Goal: Task Accomplishment & Management: Use online tool/utility

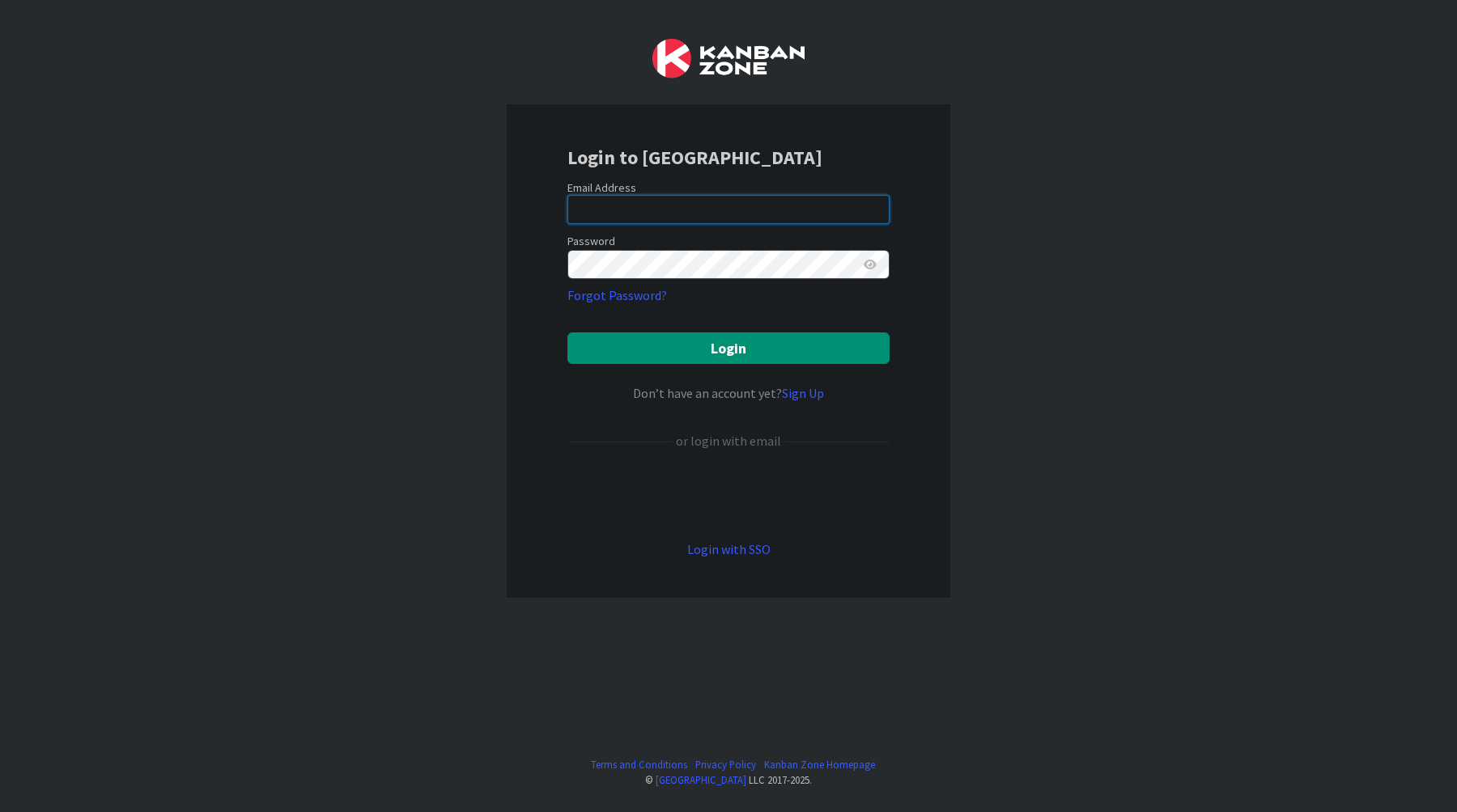
click at [833, 218] on input "email" at bounding box center [728, 210] width 322 height 29
click at [864, 200] on input "email" at bounding box center [728, 210] width 322 height 29
click at [0, 811] on com-1password-button at bounding box center [0, 812] width 0 height 0
click at [653, 188] on div "Email Address" at bounding box center [728, 187] width 322 height 15
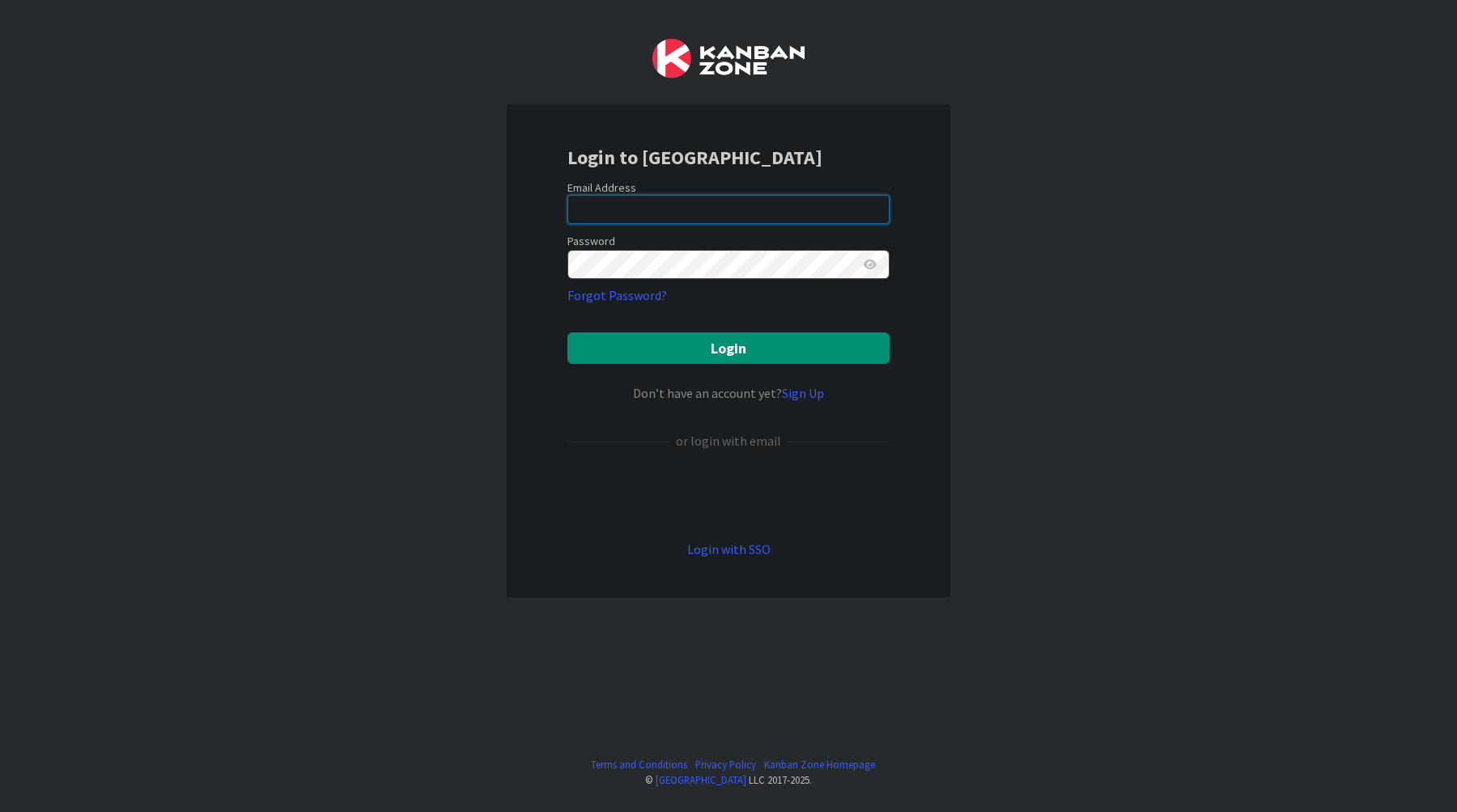
click at [653, 210] on input "email" at bounding box center [728, 210] width 322 height 29
click at [654, 208] on input "email" at bounding box center [728, 210] width 322 height 29
click at [699, 214] on input "email" at bounding box center [728, 210] width 322 height 29
paste input "[EMAIL_ADDRESS][DOMAIN_NAME]"
type input "[EMAIL_ADDRESS][DOMAIN_NAME]"
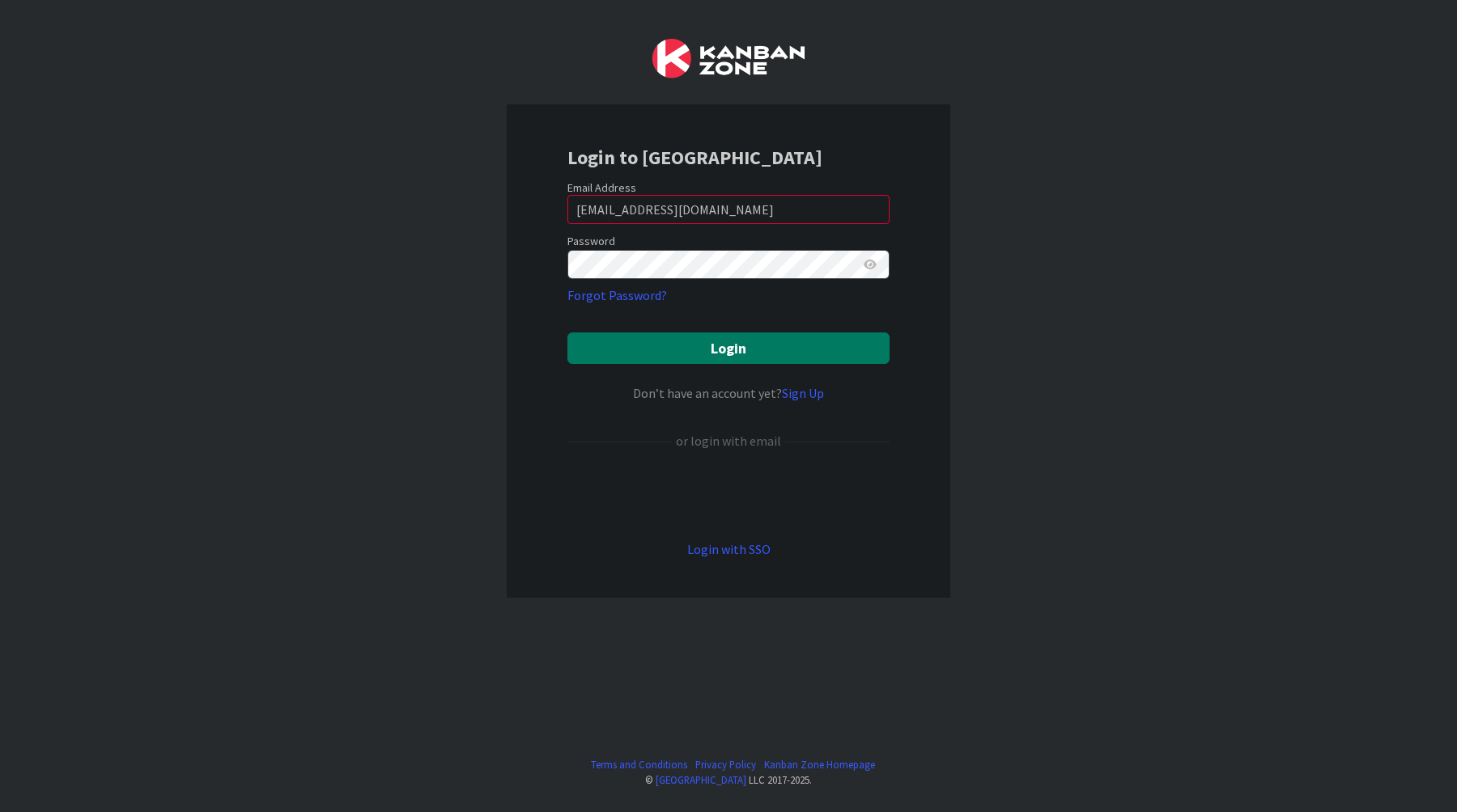
click at [778, 345] on button "Login" at bounding box center [728, 348] width 322 height 32
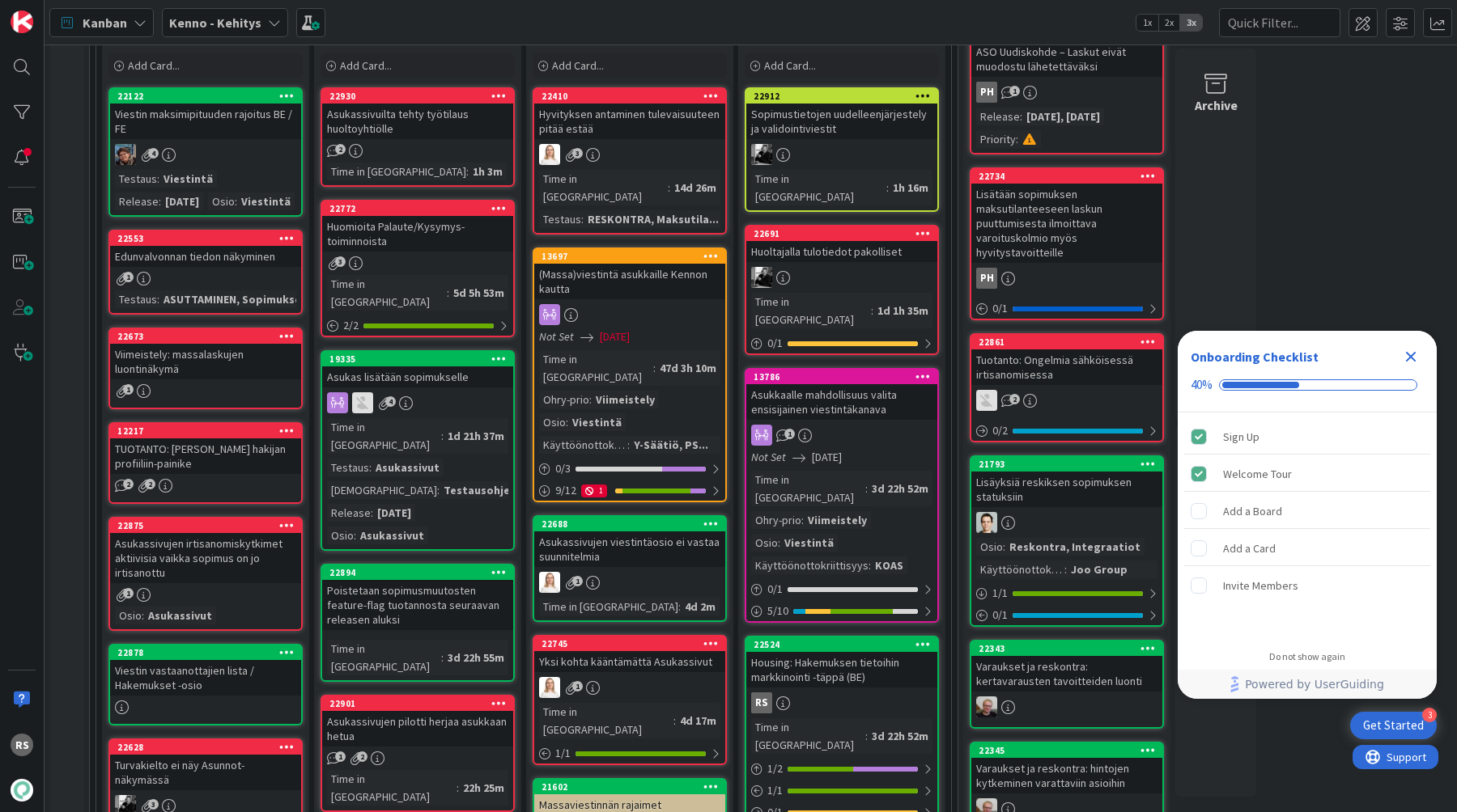
scroll to position [481, 0]
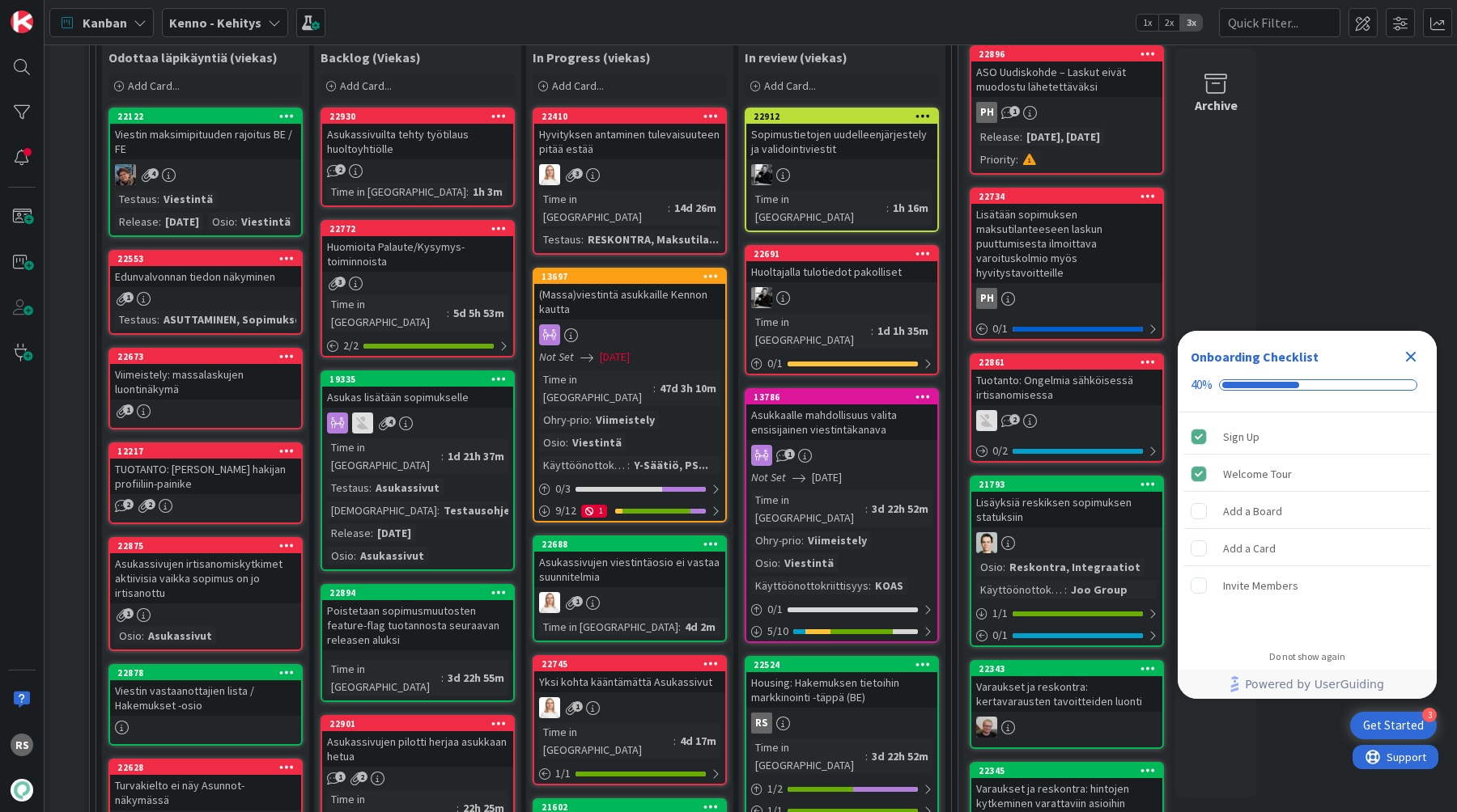
click at [420, 141] on div "Asukassivuilta tehty työtilaus huoltoyhtiölle" at bounding box center [417, 142] width 191 height 36
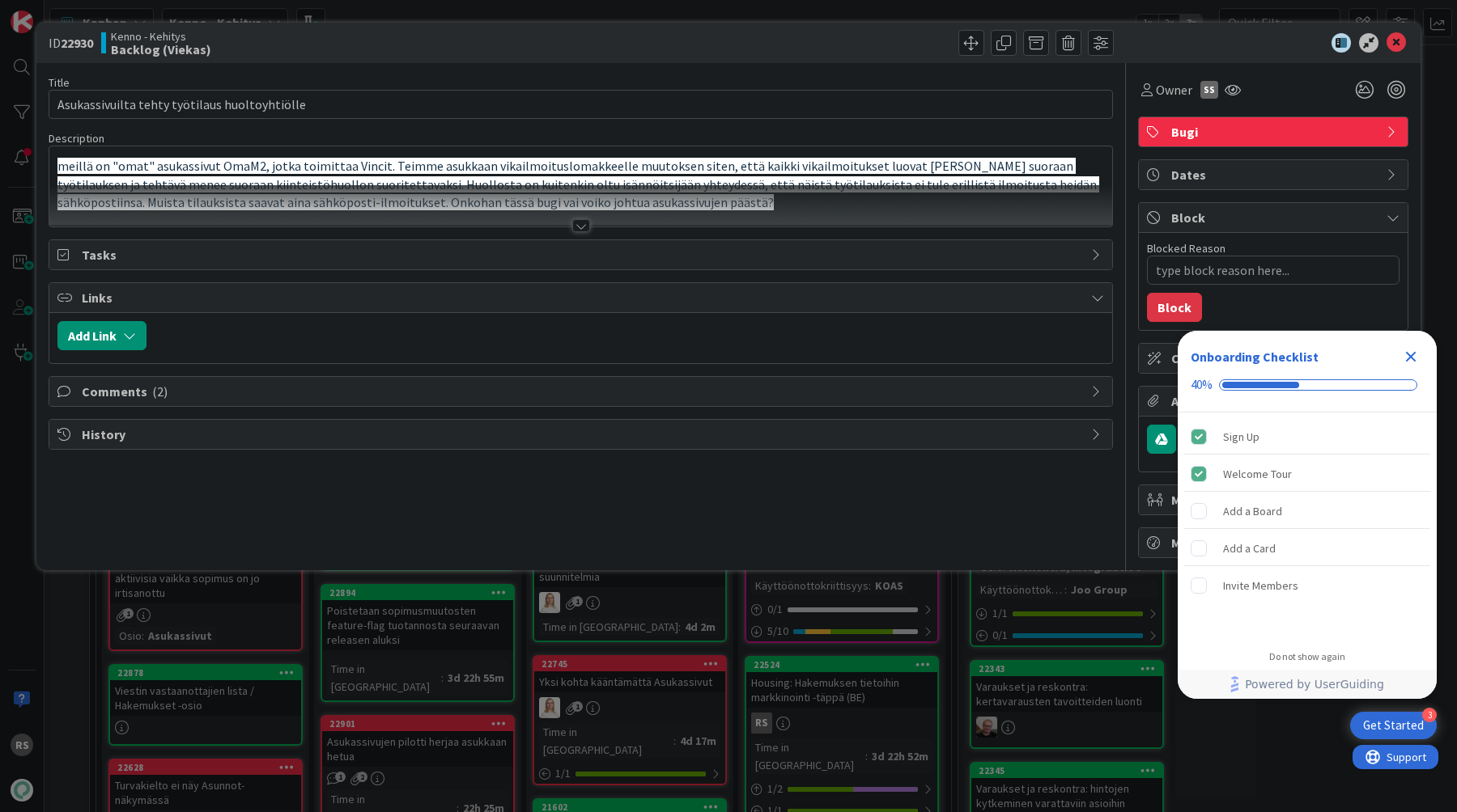
click at [572, 228] on div at bounding box center [580, 225] width 17 height 13
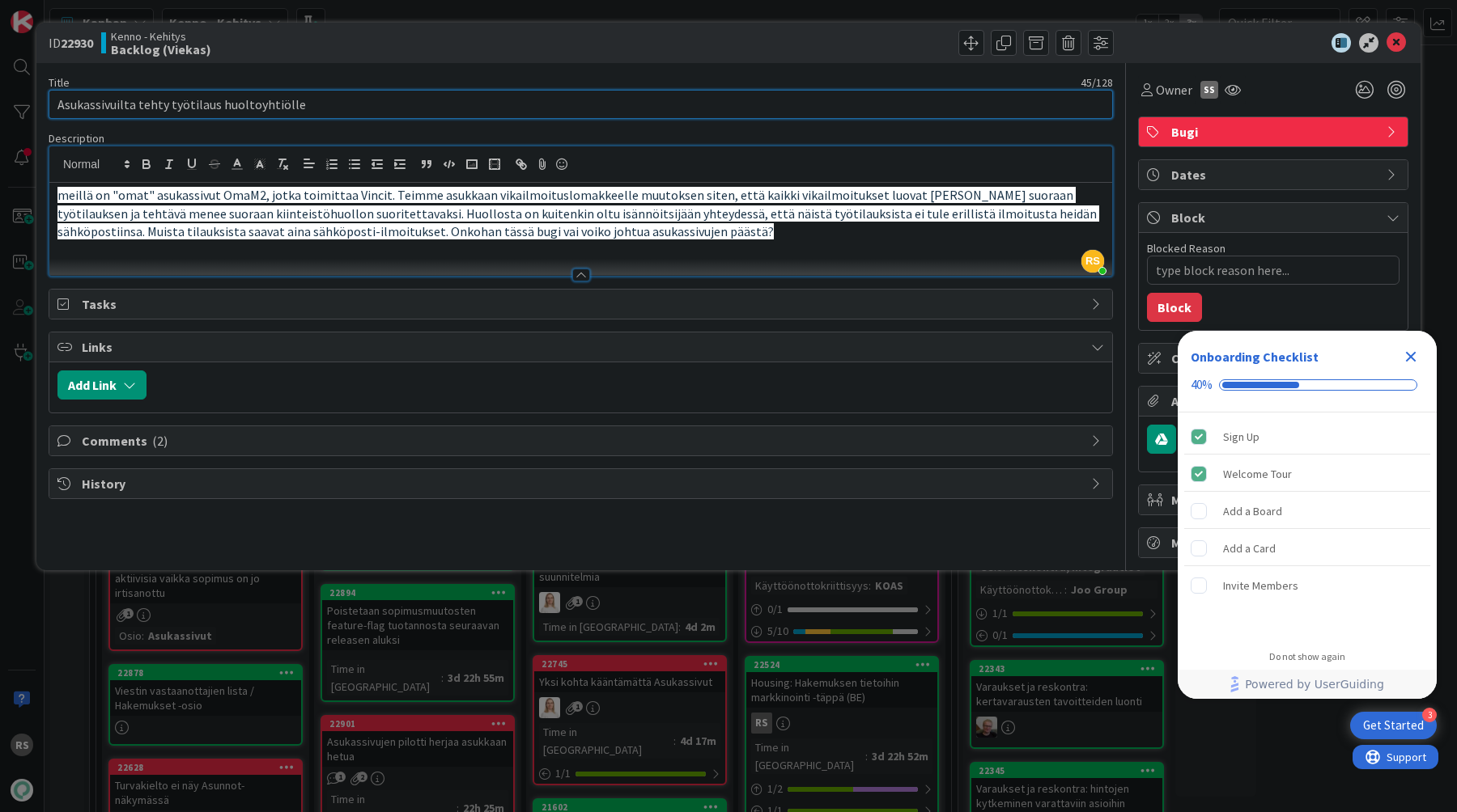
click at [265, 101] on input "Asukassivuilta tehty työtilaus huoltoyhtiölle" at bounding box center [580, 105] width 1064 height 29
click at [839, 232] on p "meillä on "omat" asukassivut OmaM2, jotka toimittaa Vincit. Teimme asukkaan vik…" at bounding box center [580, 213] width 1046 height 55
click at [659, 240] on p "meillä on "omat" asukassivut OmaM2, jotka toimittaa Vincit. Teimme asukkaan vik…" at bounding box center [580, 213] width 1046 height 55
click at [633, 213] on span "meillä on "omat" asukassivut OmaM2, jotka toimittaa Vincit. Teimme asukkaan vik…" at bounding box center [578, 213] width 1042 height 52
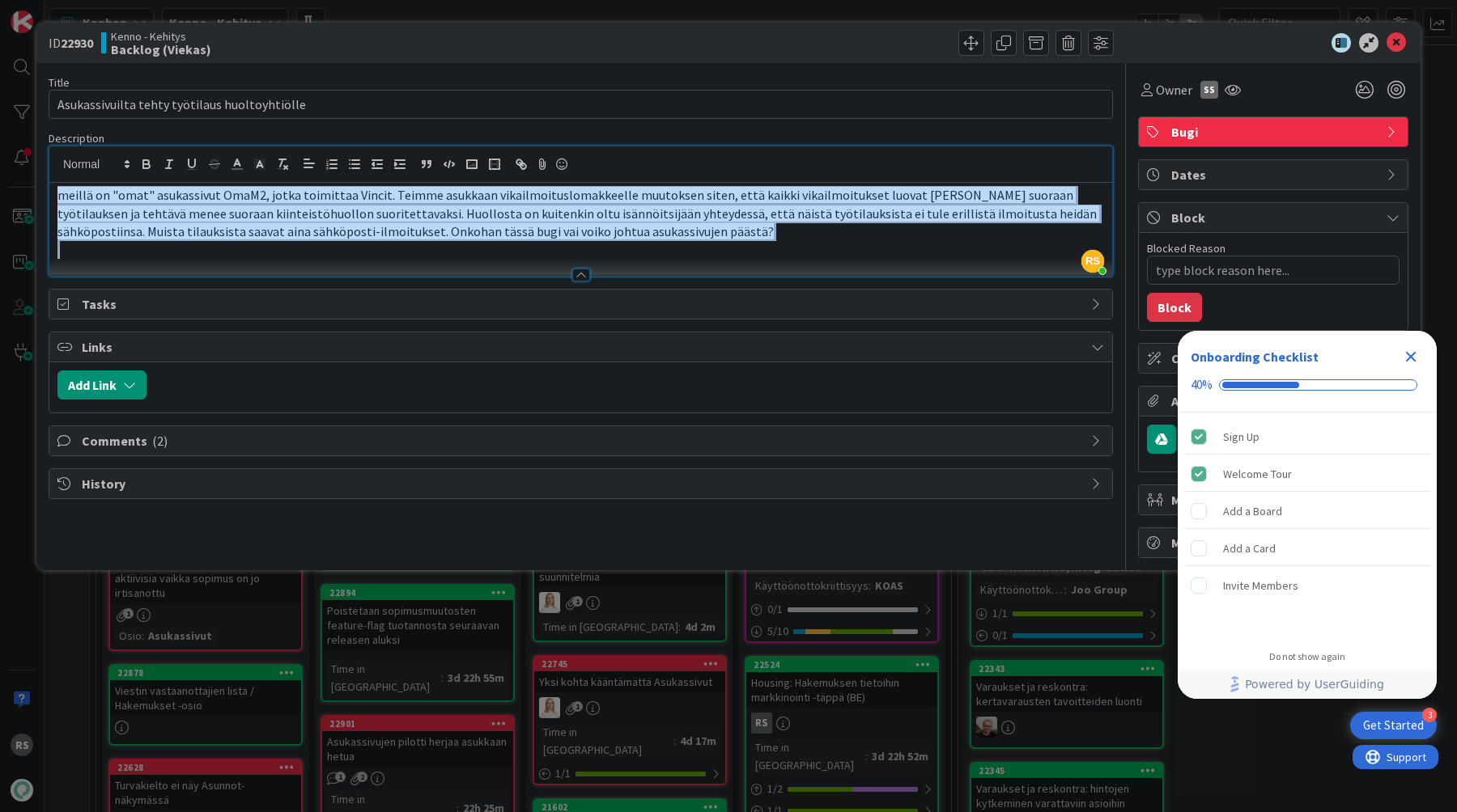
copy span "meillä on "omat" asukassivut OmaM2, jotka toimittaa Vincit. Teimme asukkaan vik…"
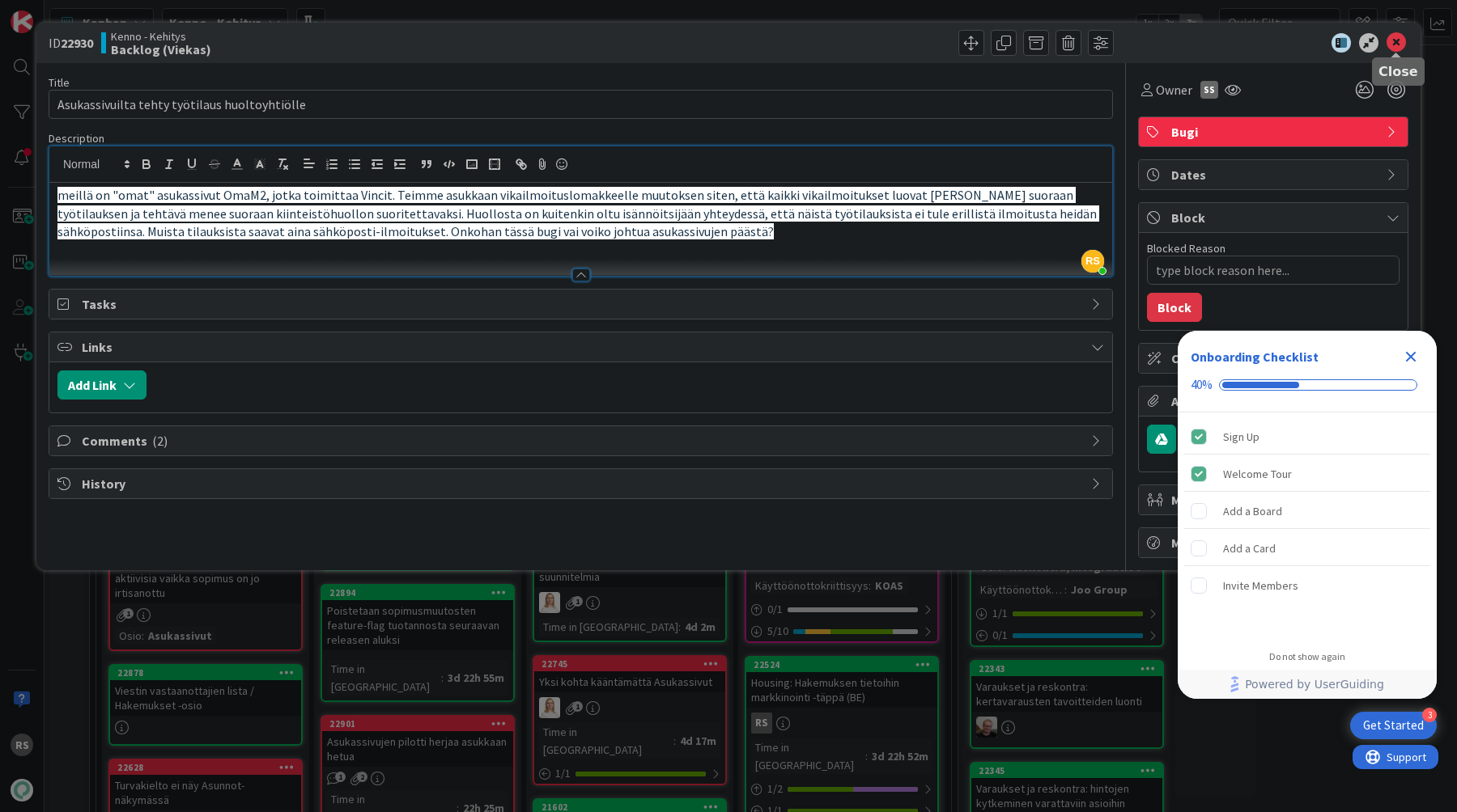
click at [1399, 42] on icon at bounding box center [1396, 43] width 19 height 19
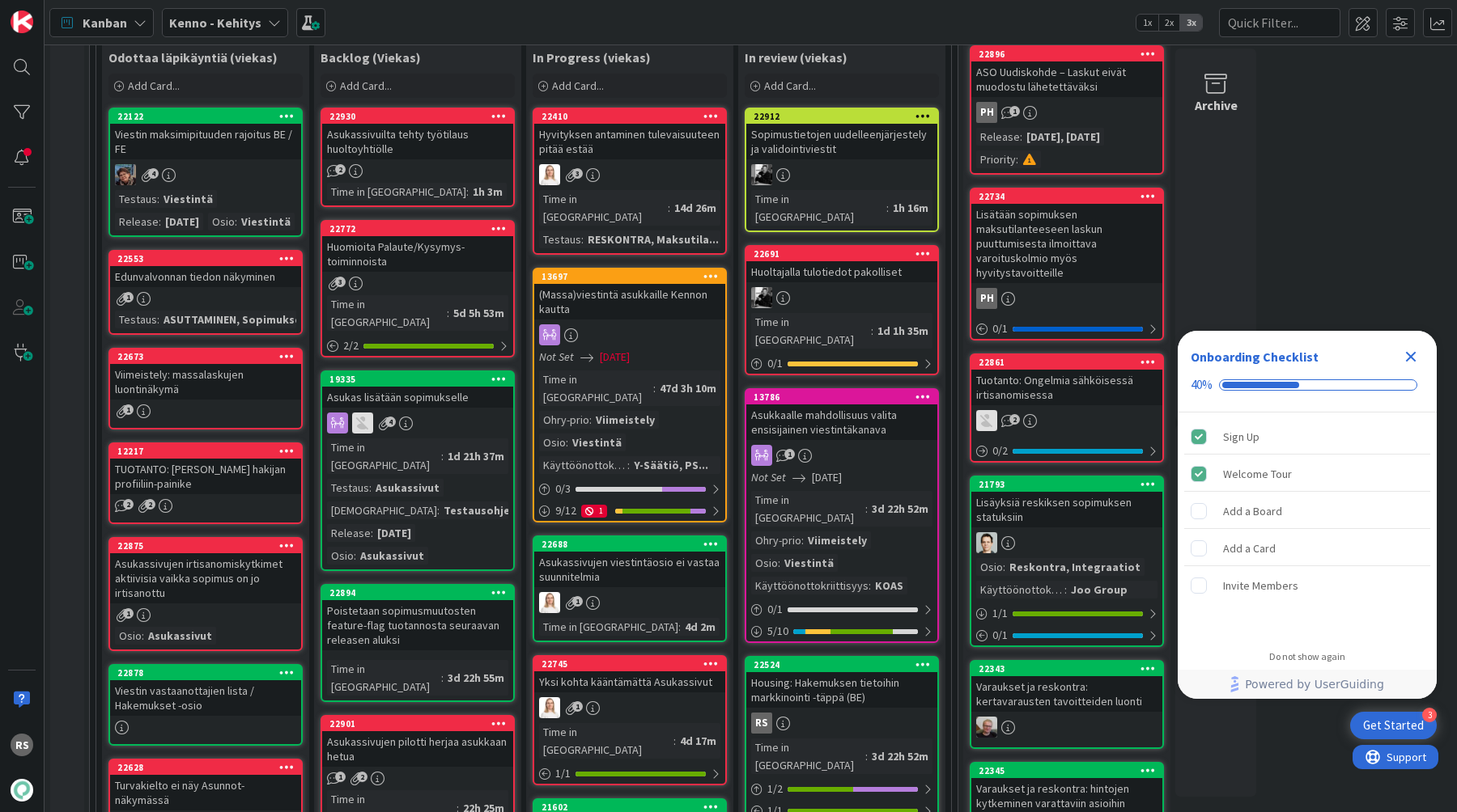
click at [387, 261] on div "Huomioita Palaute/Kysymys-toiminnoista" at bounding box center [417, 253] width 191 height 36
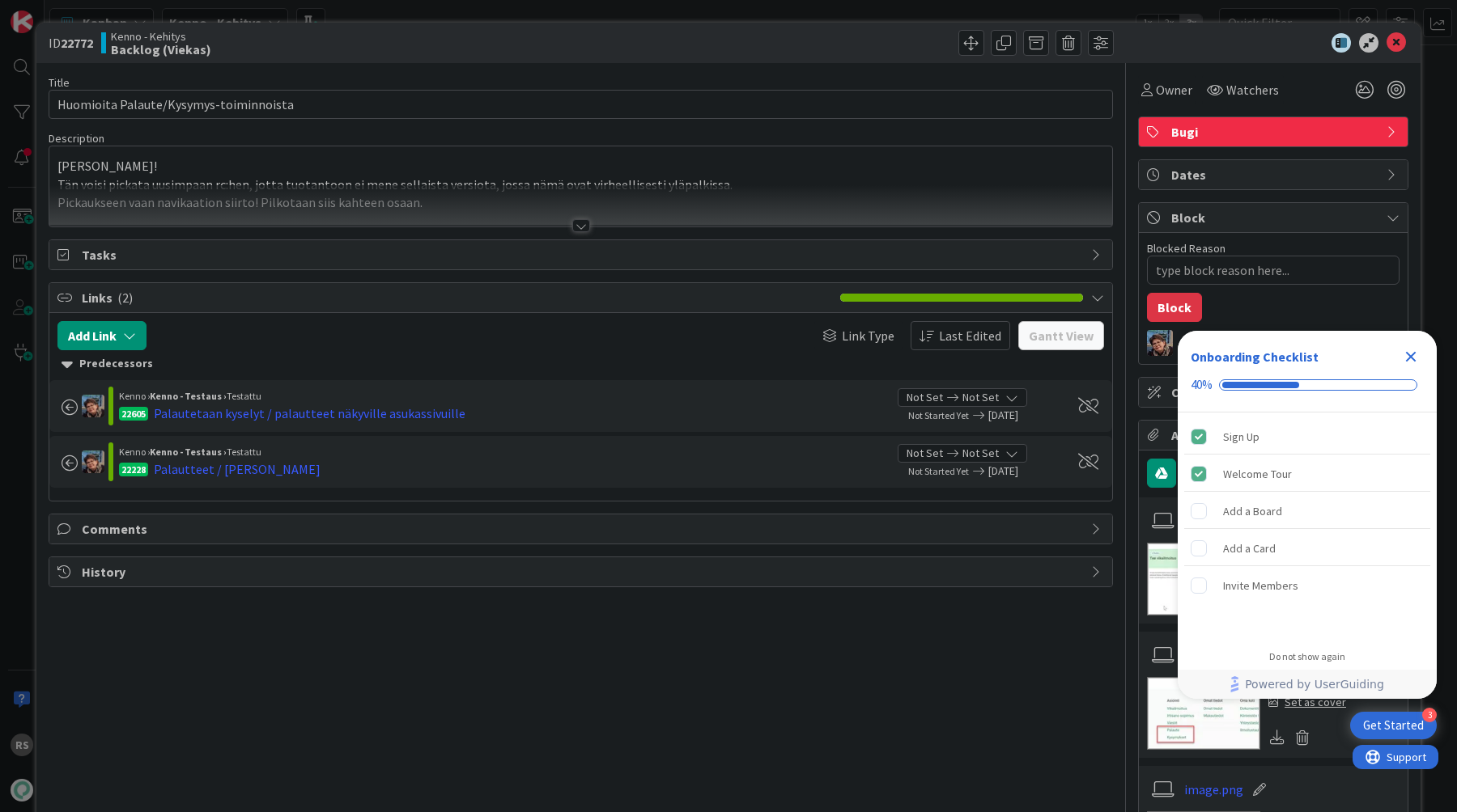
click at [585, 230] on div at bounding box center [580, 225] width 17 height 13
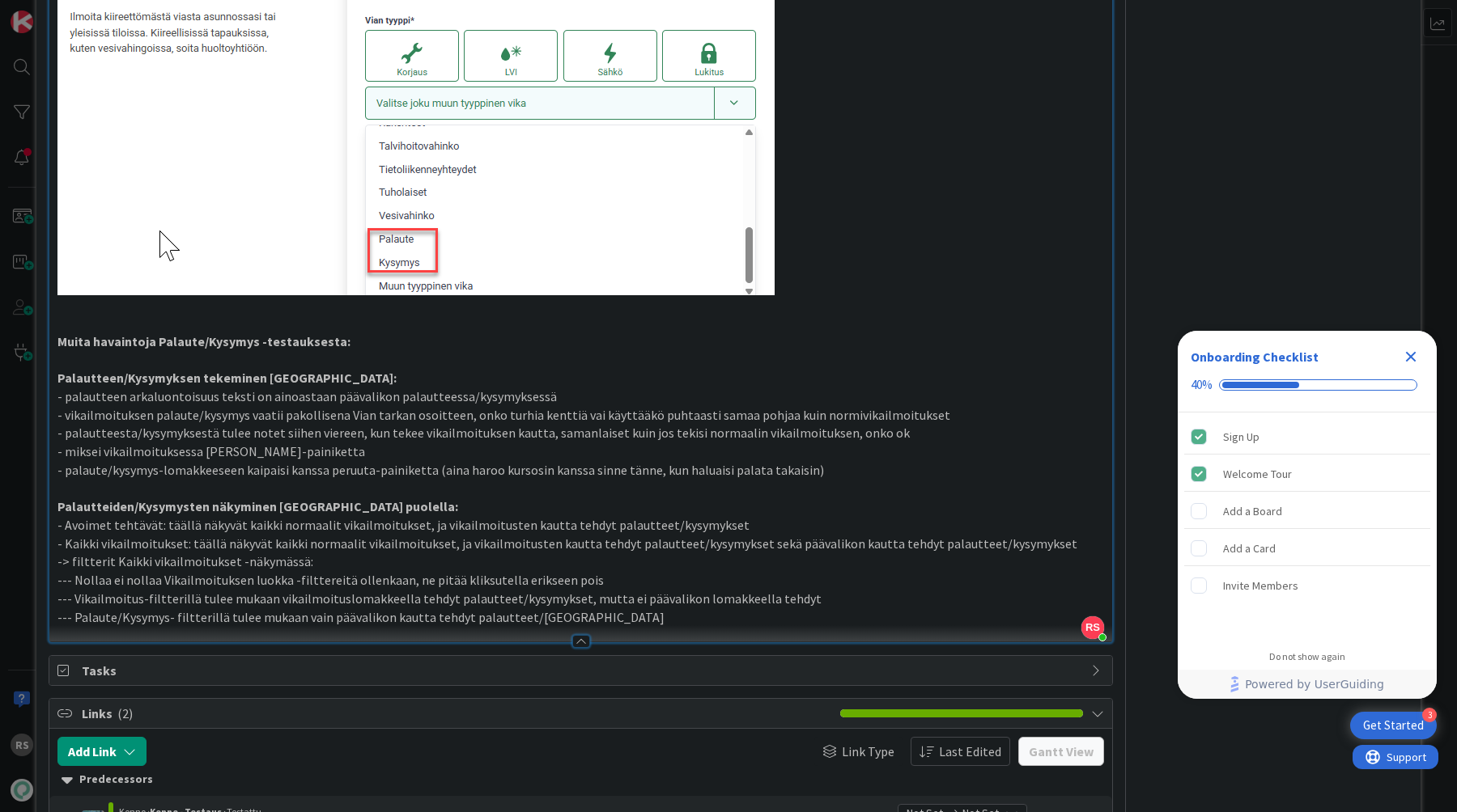
scroll to position [1335, 0]
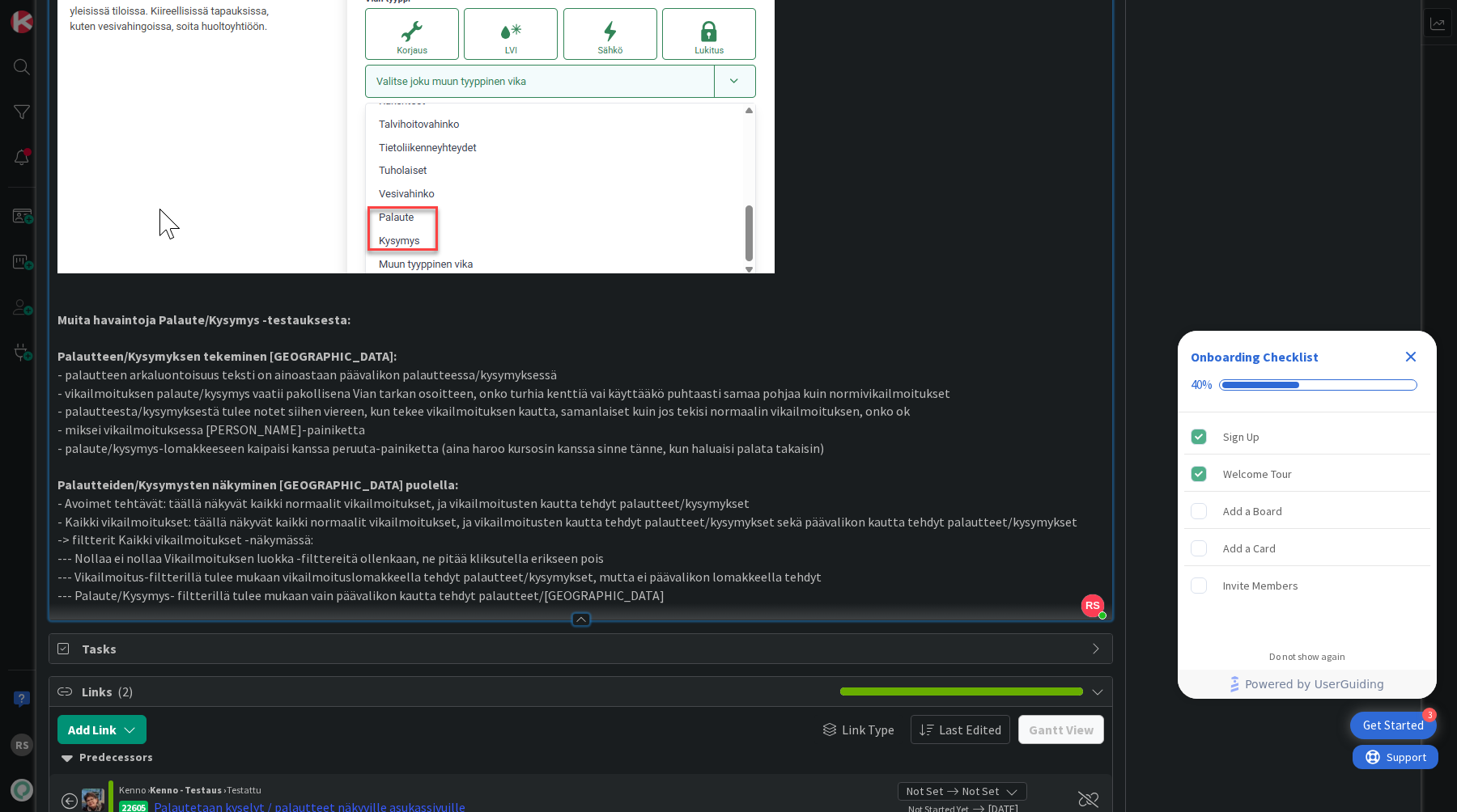
type textarea "x"
